Goal: Download file/media

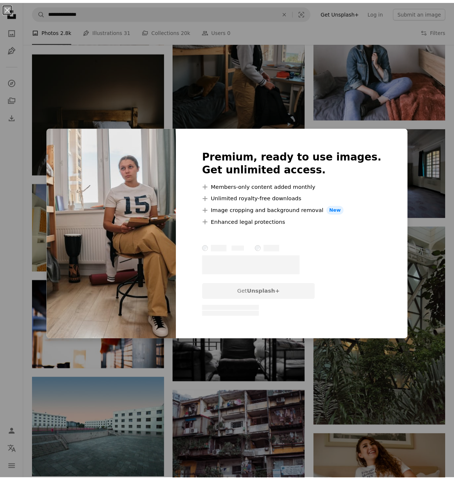
scroll to position [0, 260]
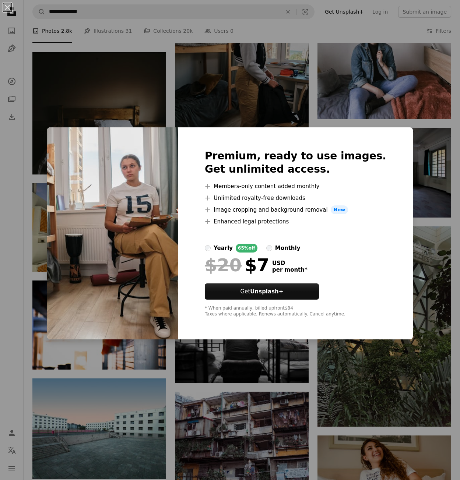
click at [414, 174] on div "An X shape Premium, ready to use images. Get unlimited access. A plus sign Memb…" at bounding box center [230, 240] width 460 height 480
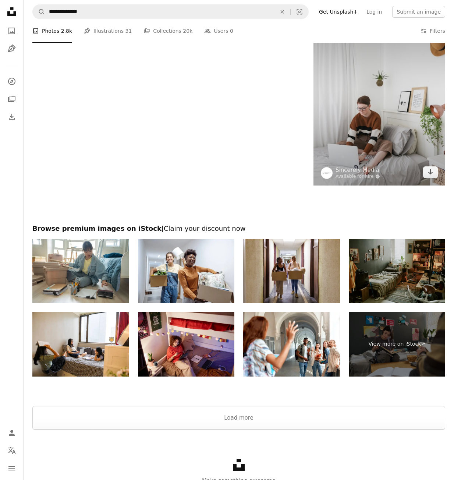
scroll to position [1159, 0]
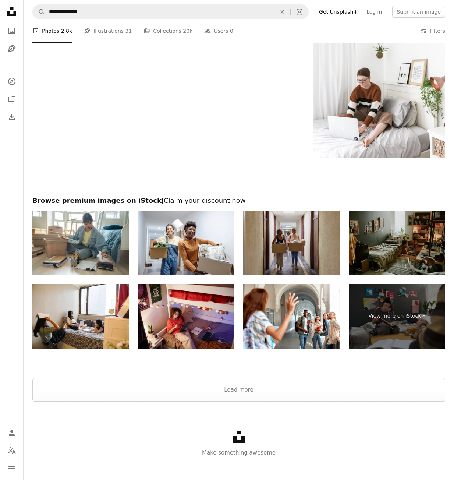
click at [327, 253] on img at bounding box center [291, 243] width 97 height 64
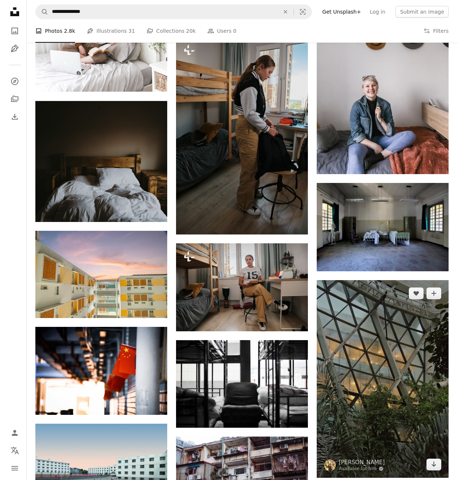
scroll to position [459, 0]
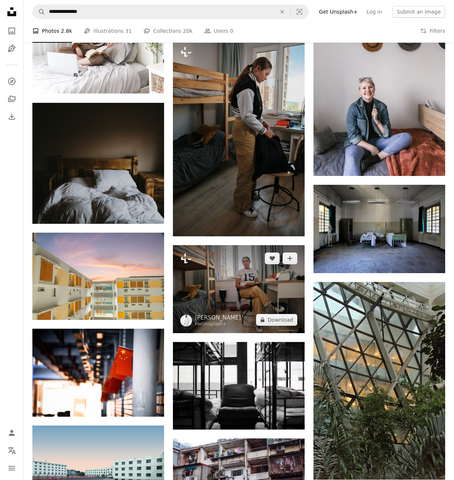
click at [244, 277] on img at bounding box center [239, 289] width 132 height 88
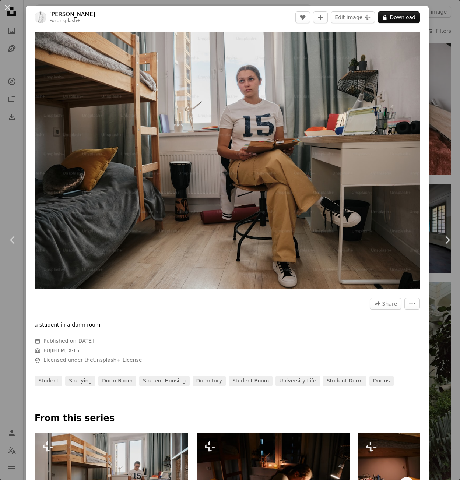
click at [455, 20] on html "**********" at bounding box center [230, 369] width 460 height 1656
click at [360, 184] on img "Zoom in on this image" at bounding box center [227, 160] width 385 height 257
